Goal: Navigation & Orientation: Find specific page/section

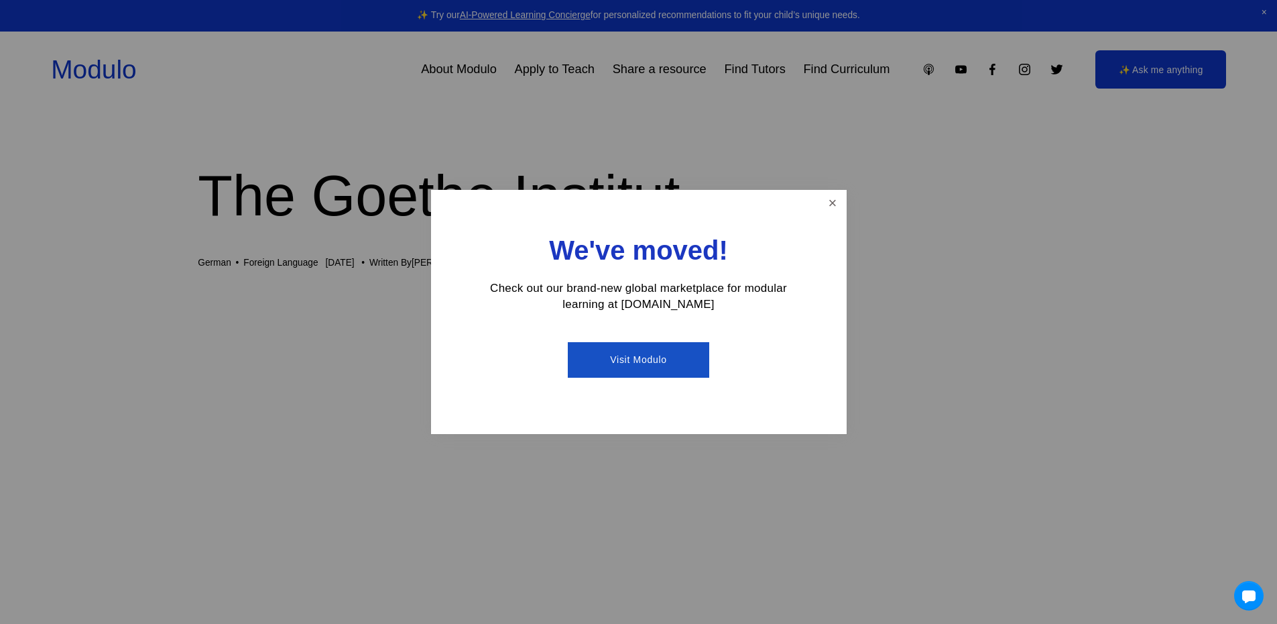
scroll to position [134, 0]
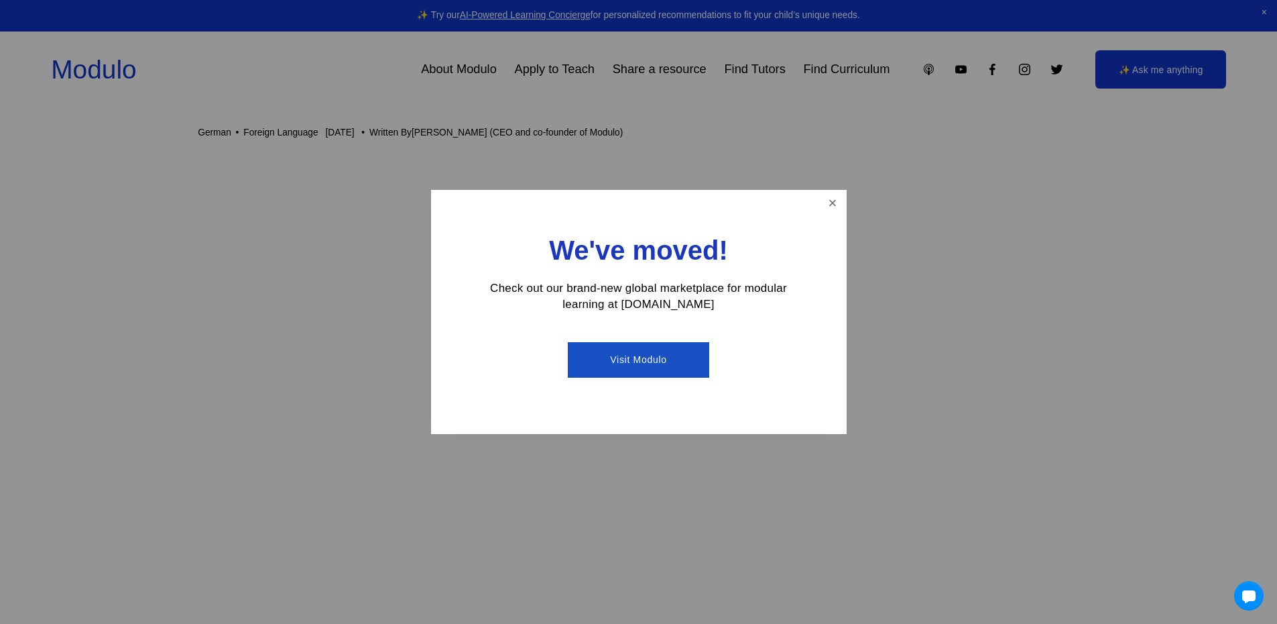
click at [652, 359] on link "Visit Modulo" at bounding box center [638, 360] width 141 height 36
click at [838, 199] on link "Close" at bounding box center [832, 203] width 23 height 23
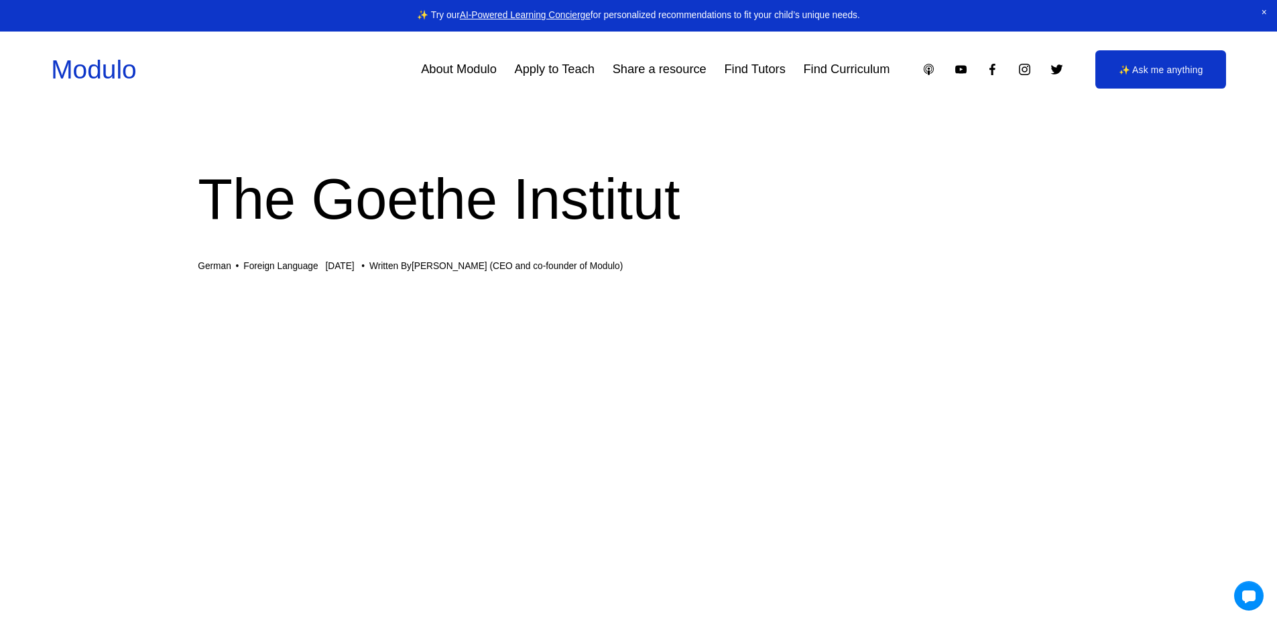
scroll to position [0, 0]
click at [436, 73] on link "About Modulo" at bounding box center [459, 69] width 76 height 25
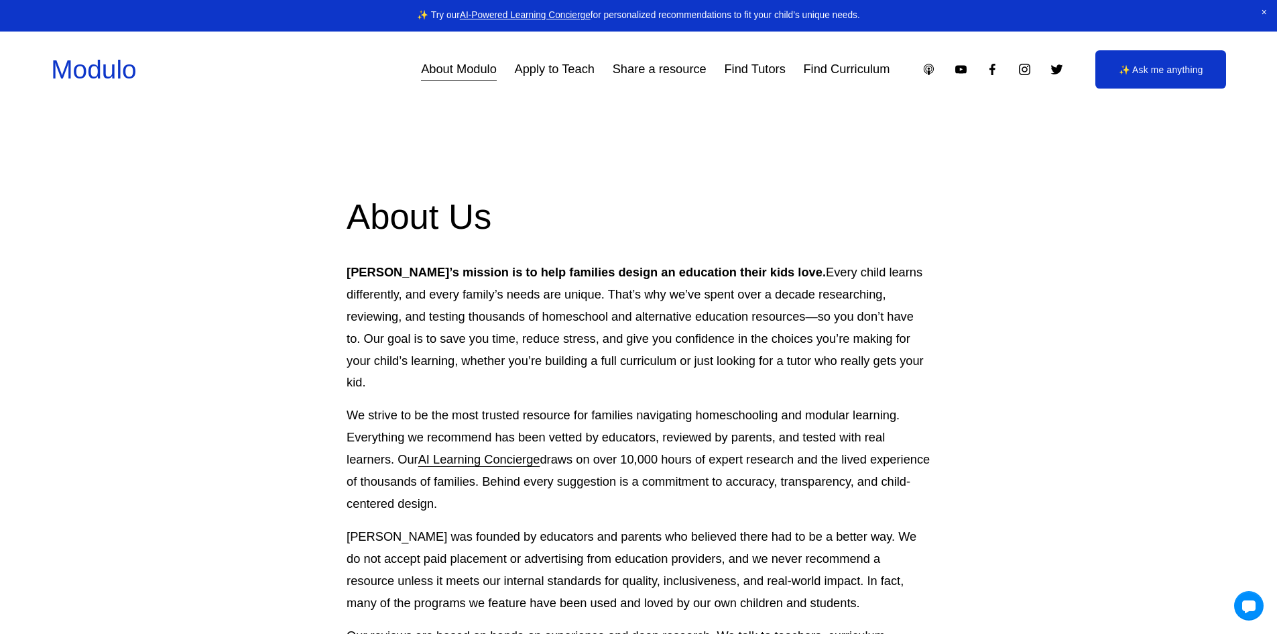
click at [559, 69] on link "Apply to Teach" at bounding box center [555, 69] width 80 height 25
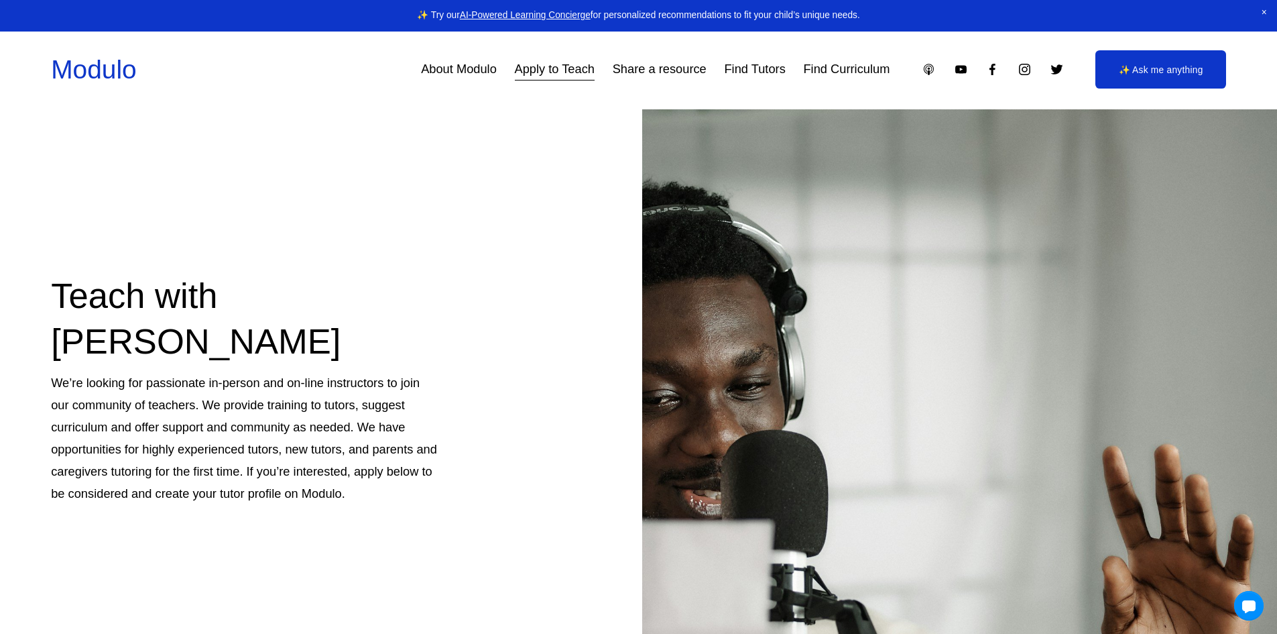
click at [678, 61] on link "Share a resource" at bounding box center [660, 69] width 94 height 25
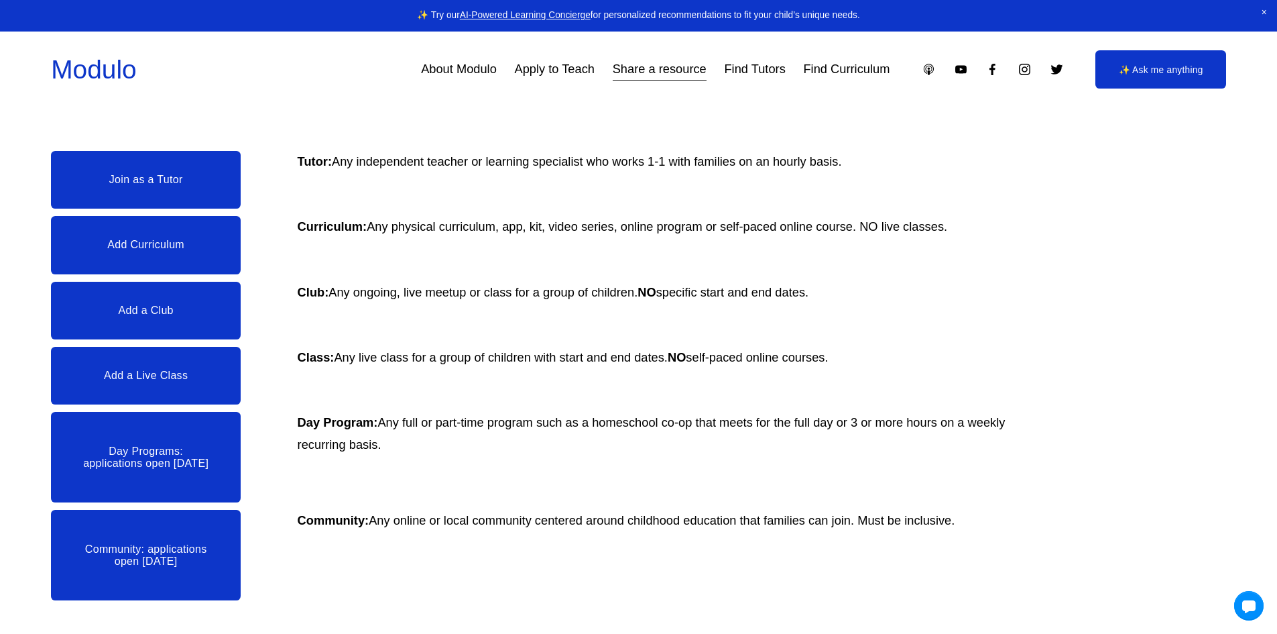
scroll to position [630, 0]
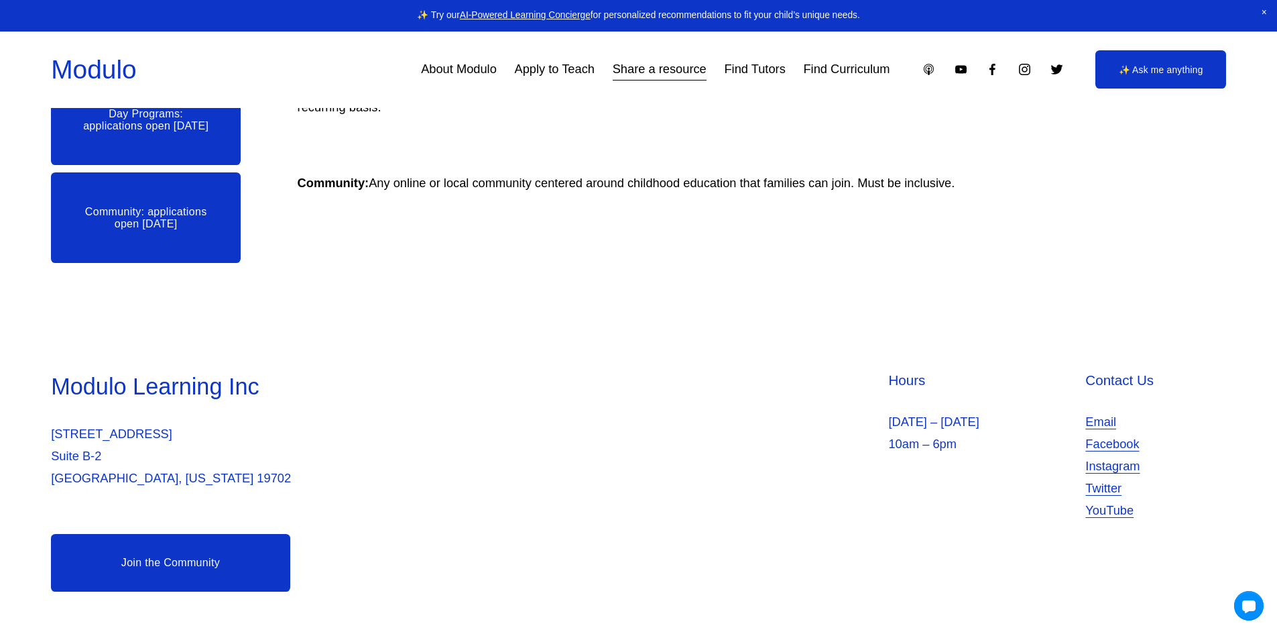
click at [183, 560] on link "Join the Community" at bounding box center [170, 563] width 239 height 58
